Goal: Information Seeking & Learning: Find specific fact

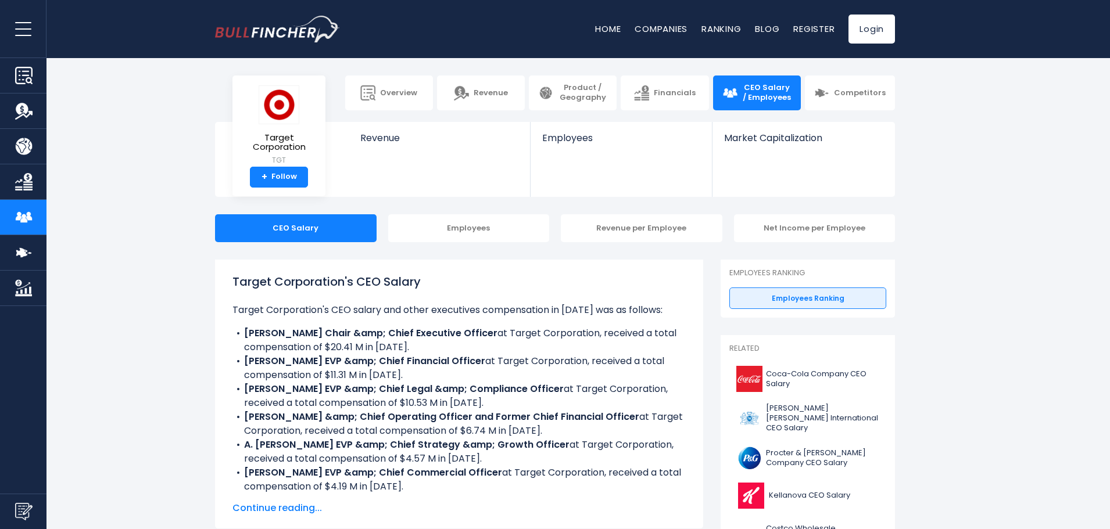
click at [386, 339] on b "[PERSON_NAME] Chair &amp; Chief Executive Officer" at bounding box center [370, 332] width 253 height 13
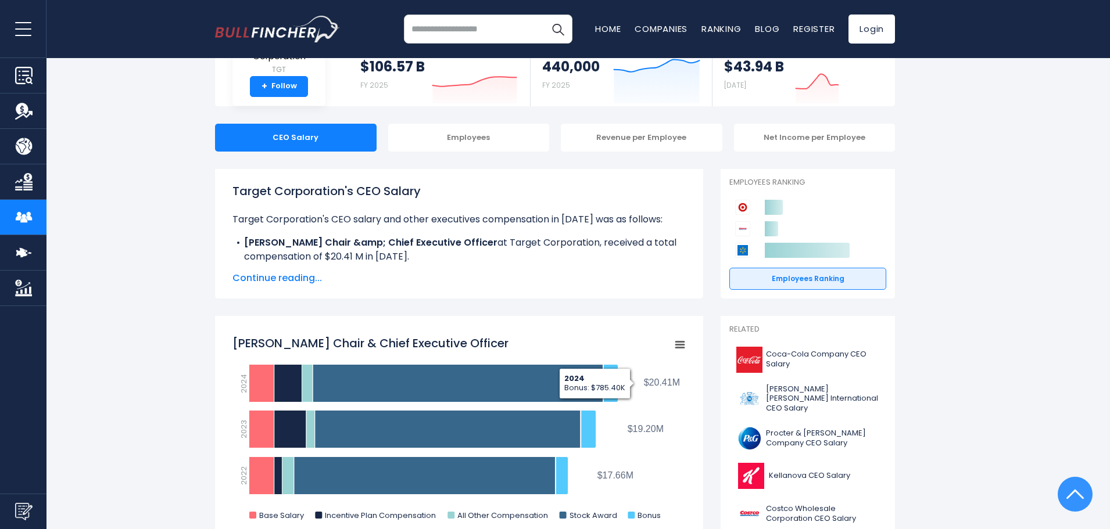
scroll to position [28, 0]
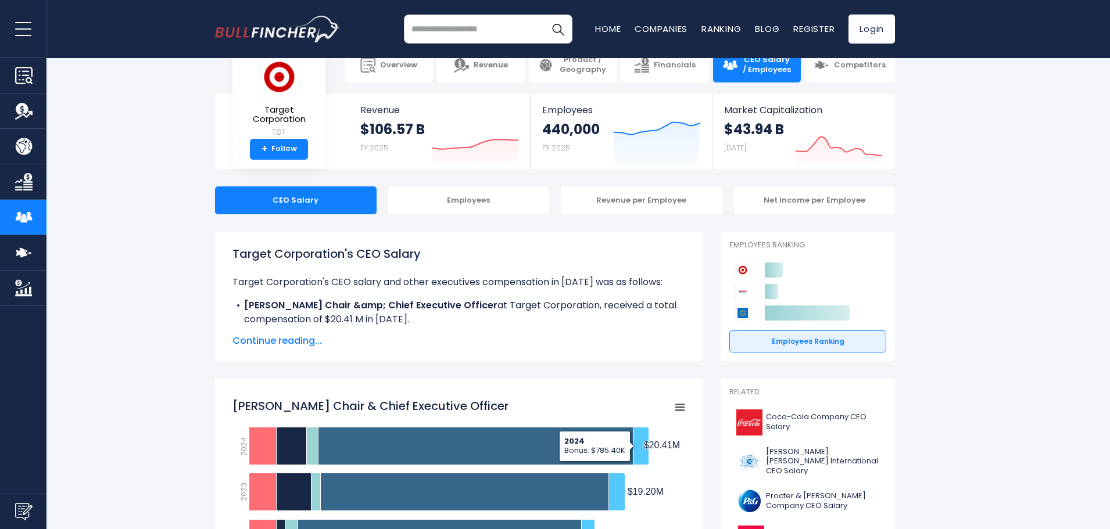
drag, startPoint x: 429, startPoint y: 289, endPoint x: 442, endPoint y: 296, distance: 14.8
click at [429, 289] on p "Target Corporation's CEO salary and other executives compensation in [DATE] was…" at bounding box center [458, 282] width 453 height 14
click at [543, 335] on span "Continue reading..." at bounding box center [458, 341] width 453 height 14
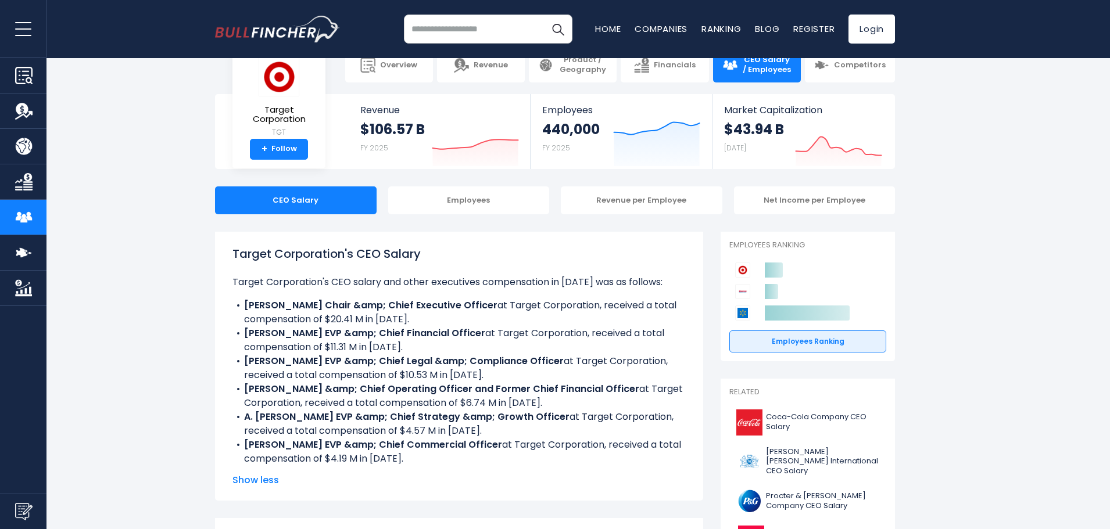
click at [505, 364] on b "[PERSON_NAME] EVP &amp; Chief Legal &amp; Compliance Officer" at bounding box center [404, 360] width 320 height 13
click at [328, 406] on li "[PERSON_NAME] &amp; Chief Operating Officer and Former Chief Financial Officer …" at bounding box center [458, 396] width 453 height 28
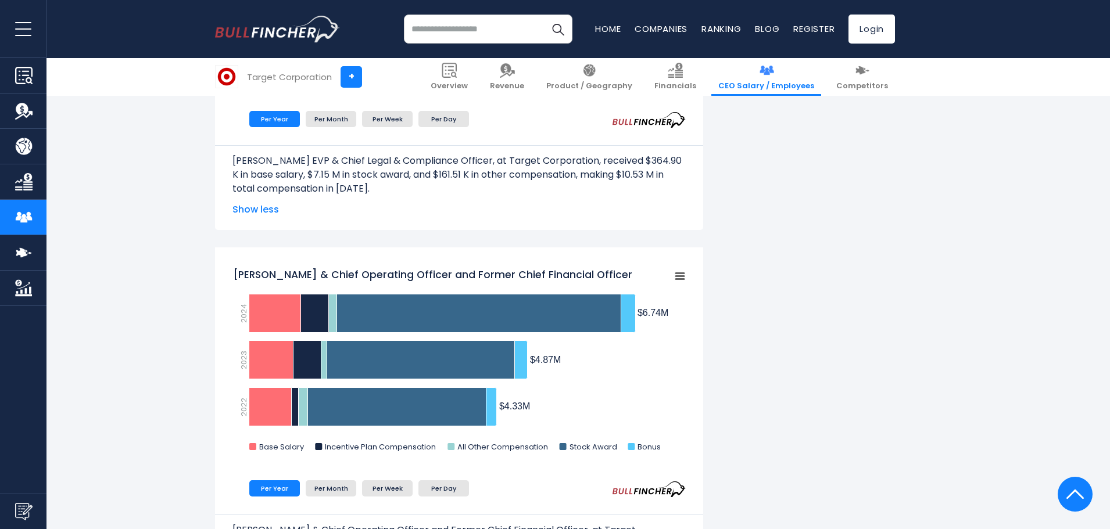
scroll to position [1422, 0]
